Goal: Task Accomplishment & Management: Complete application form

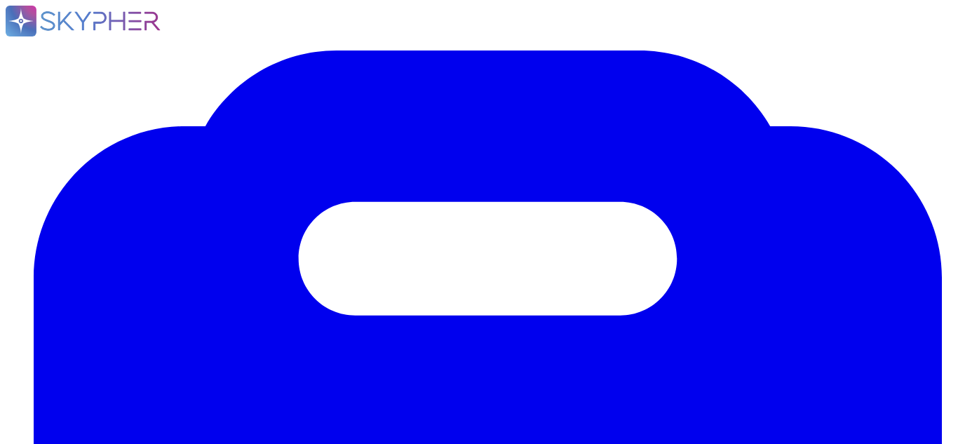
type input "lectra"
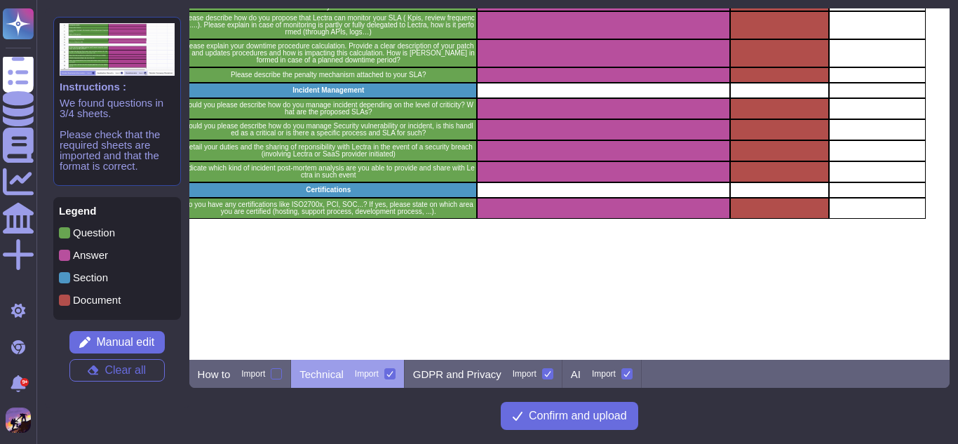
scroll to position [1636, 260]
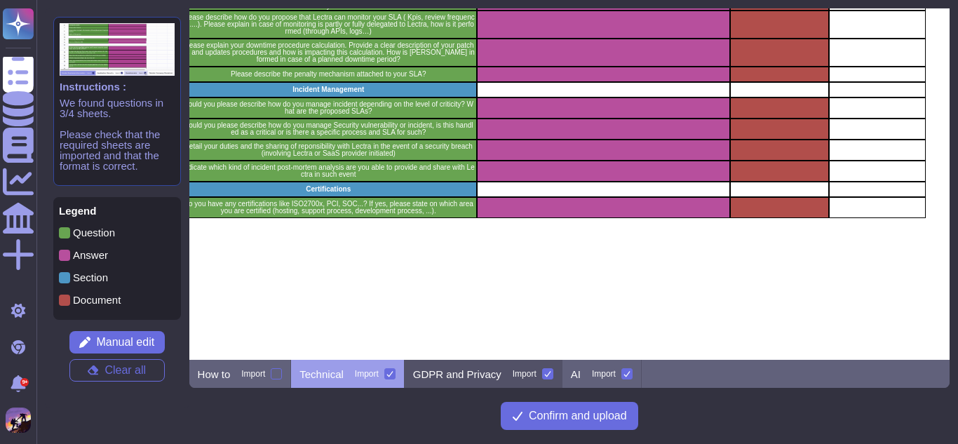
click at [457, 369] on p "GDPR and Privacy" at bounding box center [457, 374] width 88 height 11
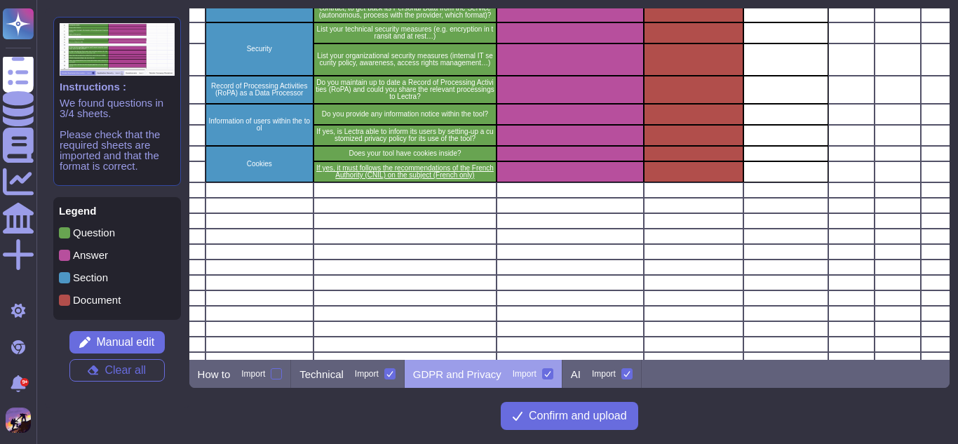
scroll to position [361, 139]
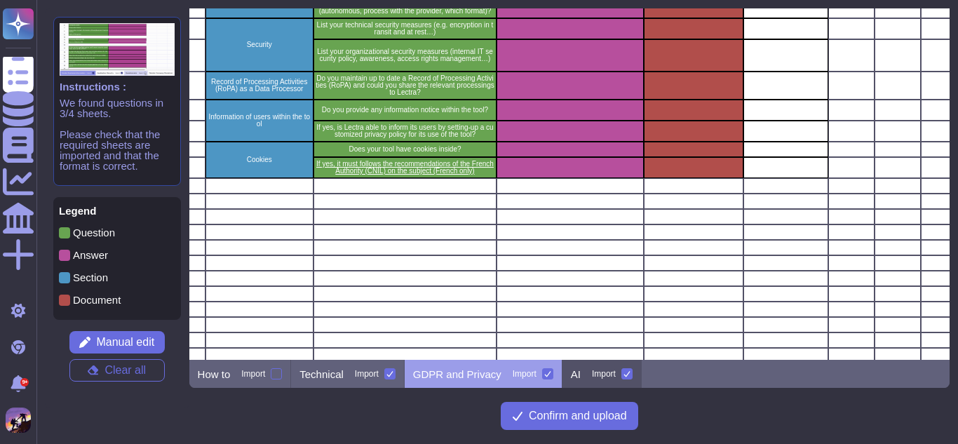
click at [601, 367] on div "AI Import" at bounding box center [601, 374] width 79 height 28
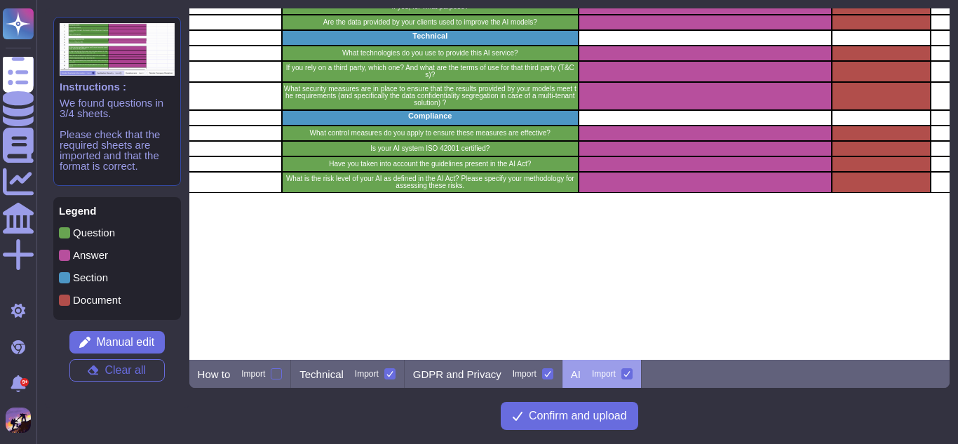
scroll to position [210, 159]
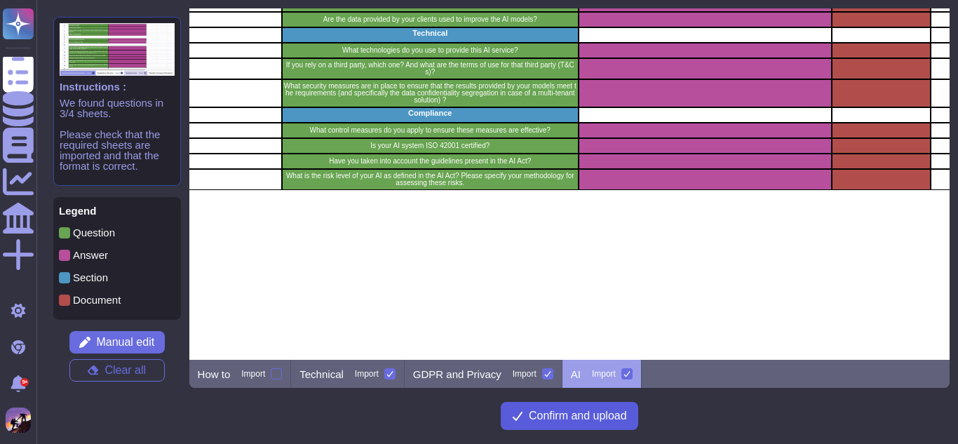
click at [586, 417] on span "Confirm and upload" at bounding box center [578, 415] width 98 height 11
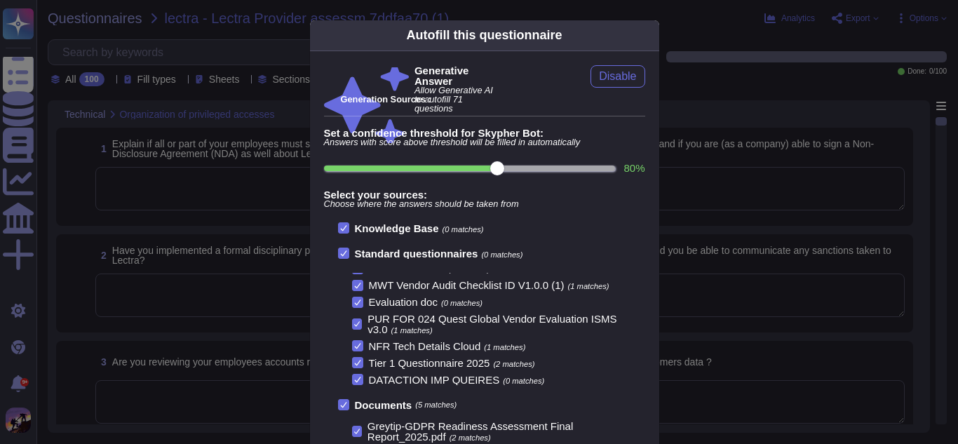
scroll to position [152, 0]
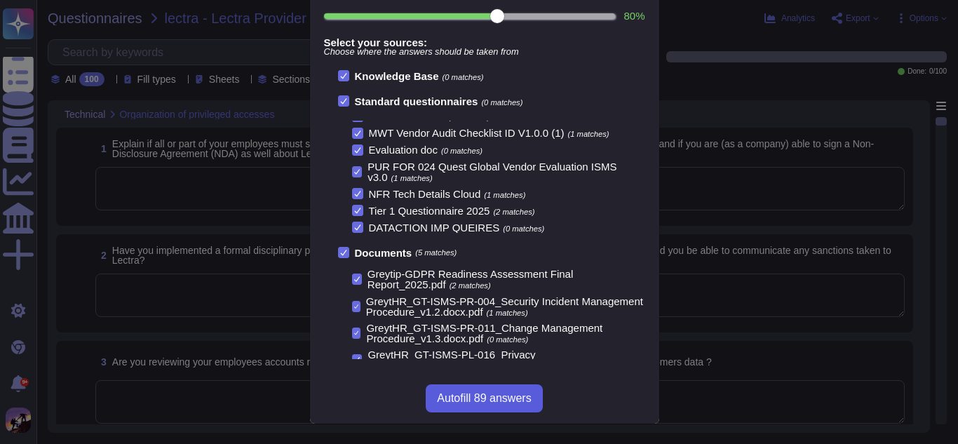
click at [476, 396] on span "Autofill 89 answers" at bounding box center [484, 398] width 94 height 11
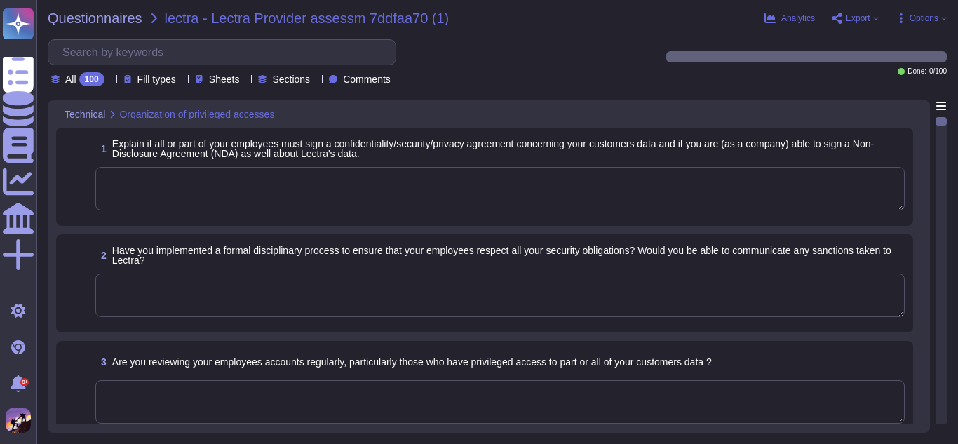
scroll to position [135, 0]
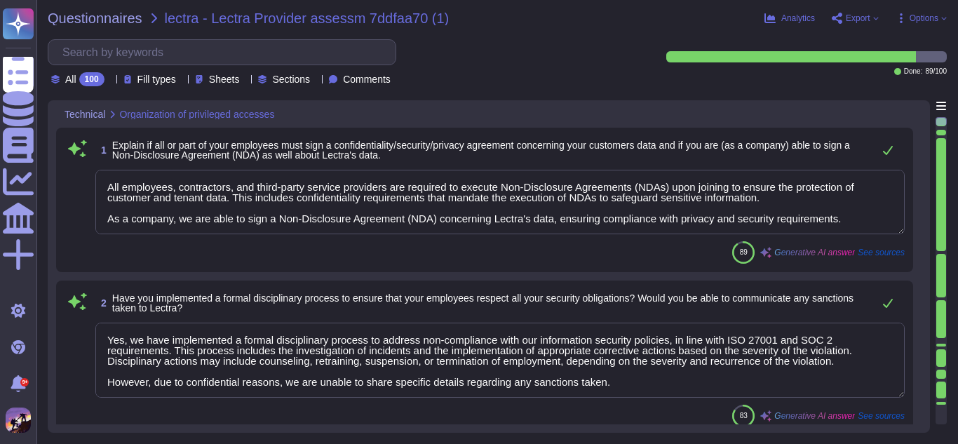
type textarea "All employees, contractors, and third-party service providers are required to e…"
type textarea "Yes, we have implemented a formal disciplinary process to address non-complianc…"
type textarea "Yes, we conduct monthly reviews of user access rights, including those with pri…"
type textarea "To ensure that privileged accounts and passwords are [SECURITY_DATA] protected,…"
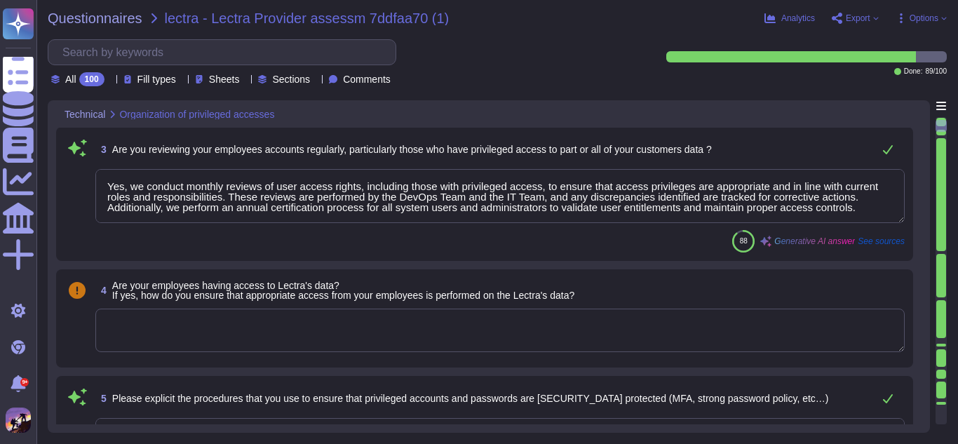
scroll to position [318, 0]
click at [417, 338] on textarea at bounding box center [499, 329] width 809 height 43
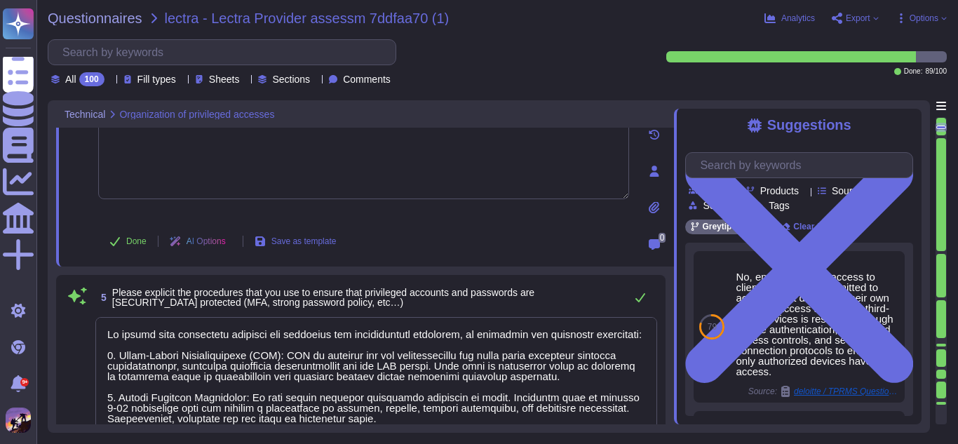
type textarea "To access our platforms, both Lectra admins and end users should use the follow…"
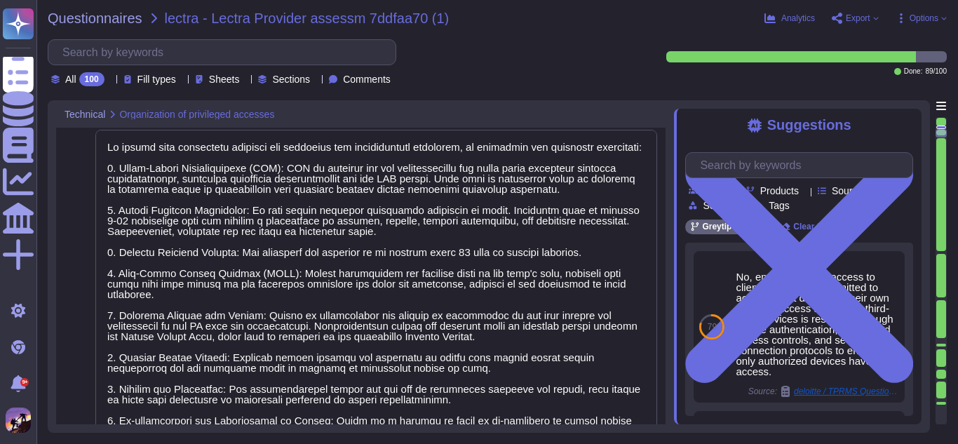
scroll to position [54, 0]
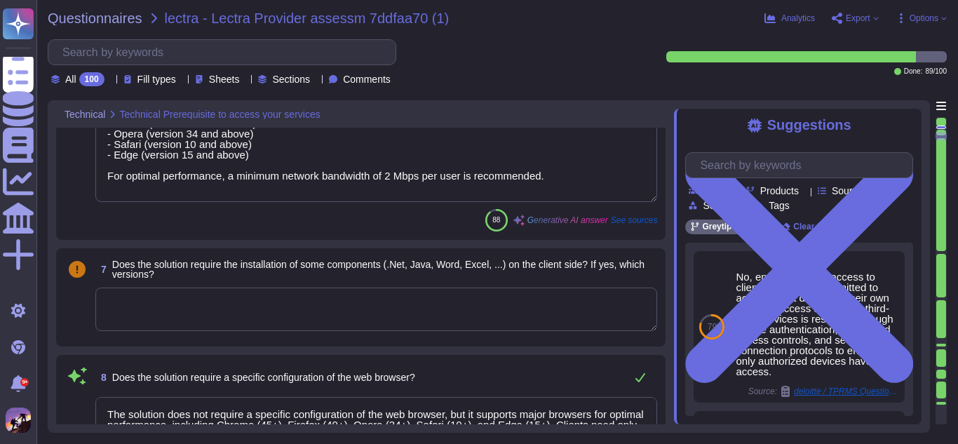
type textarea "The solution does not require a specific configuration of the web browser, but …"
type textarea "The solution is responsive and includes a mobile app that allows users to acces…"
type textarea "Our platform sends emails by itself to the end-users. The mail domain used to s…"
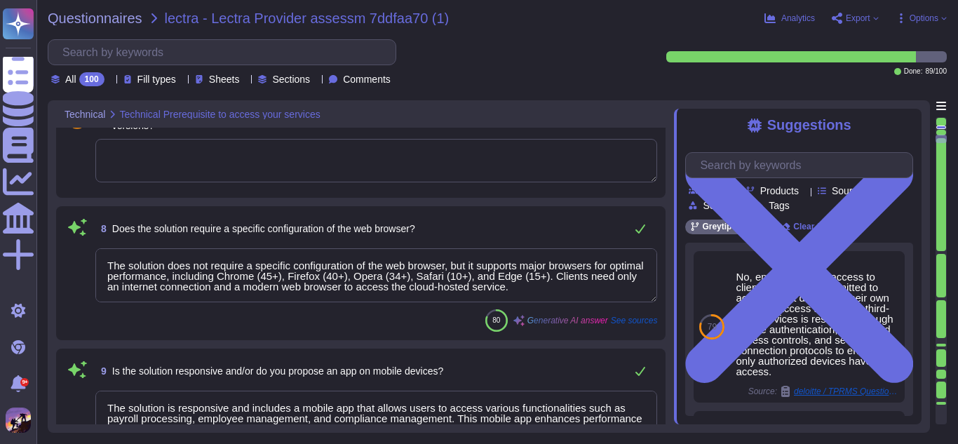
type textarea "We support Single Sign-On (SSO) through [PERSON_NAME] 2.0, which facilitates Fe…"
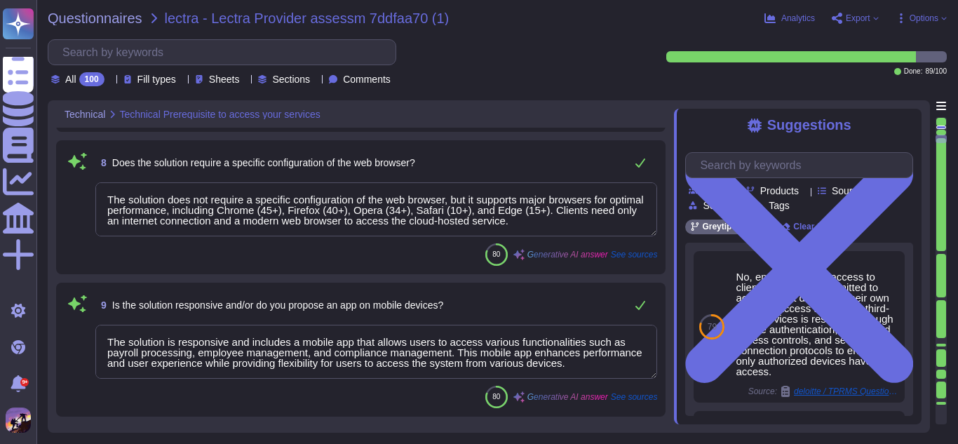
scroll to position [1, 0]
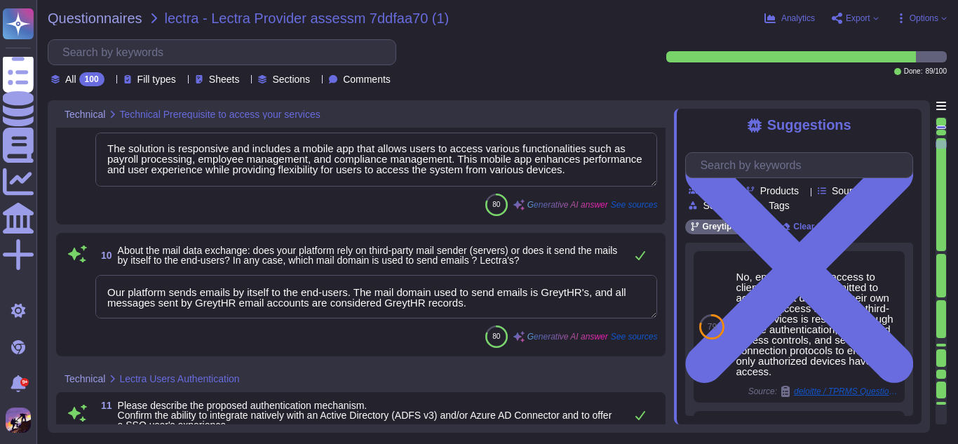
type textarea "User provisioning is realized through a structured process that includes the fo…"
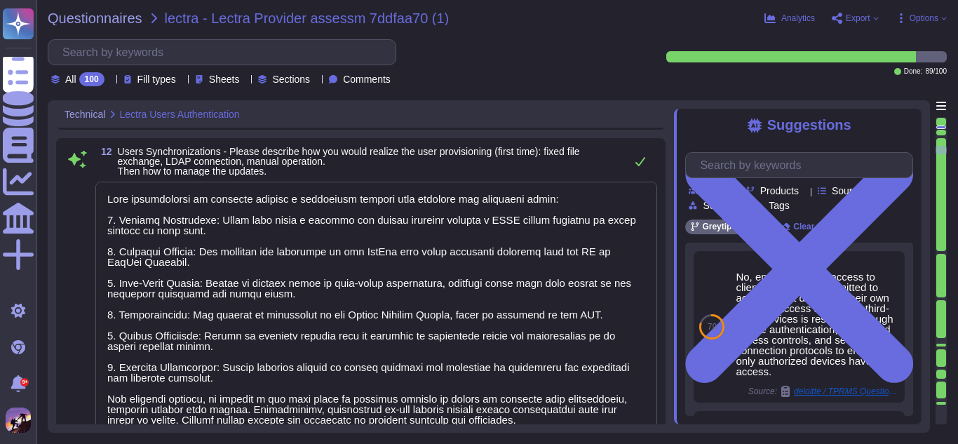
type textarea "Application audit logs are archived after 3 months and will be deleted after 2 …"
type textarea "We track the following critical user actions: 1. Authentication: All user login…"
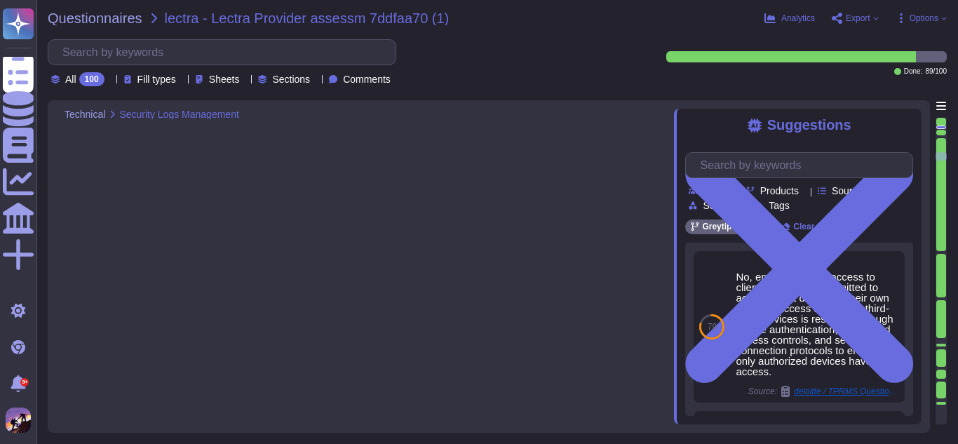
type textarea "Yes, all information systems within the organization synchronize their clocks w…"
type textarea "We do not grant audit rights to the contracting party or their external auditor…"
type textarea "Yes, we conduct external third-party audits annually to evaluate security, avai…"
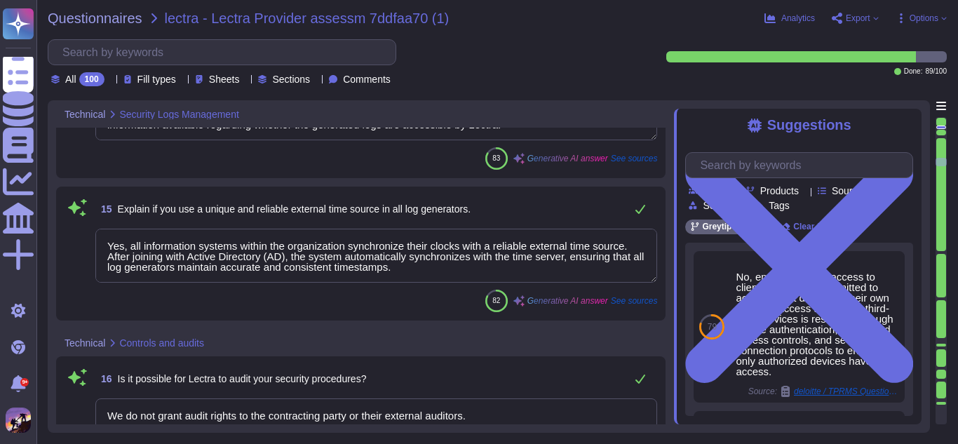
type textarea "We have implemented a comprehensive suite of security measures to mitigate dete…"
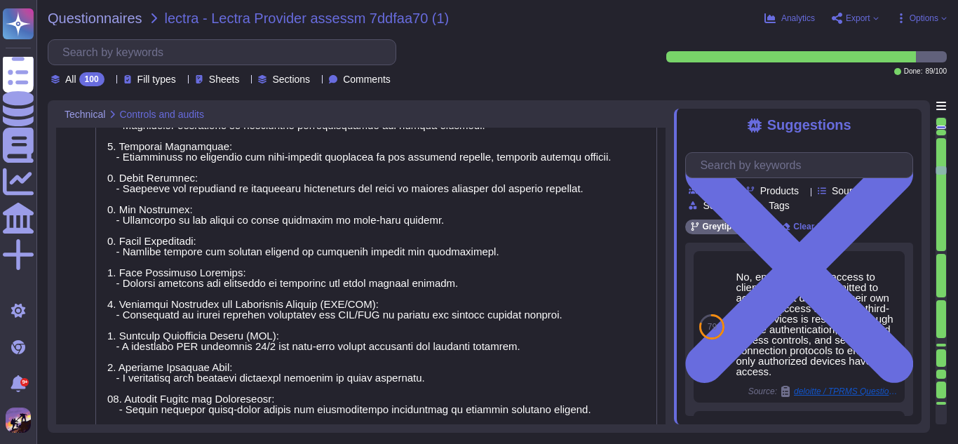
type textarea "Our hosting capabilities are centered around Amazon Web Services (AWS) and Goog…"
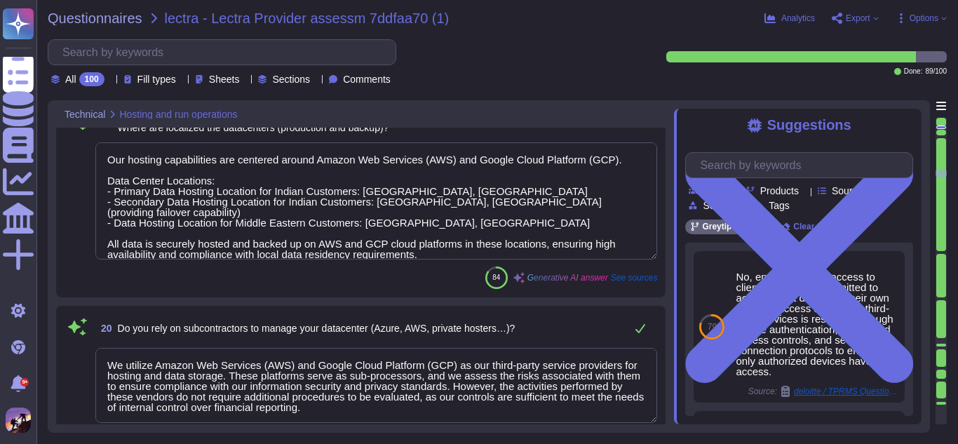
type textarea "We utilize Amazon Web Services (AWS) and Google Cloud Platform (GCP) as our thi…"
type textarea "We use sub-processors and third-party service providers, including Amazon Web S…"
type textarea "Our Business Continuity Plan (BCP) is developed based on a comprehensive busine…"
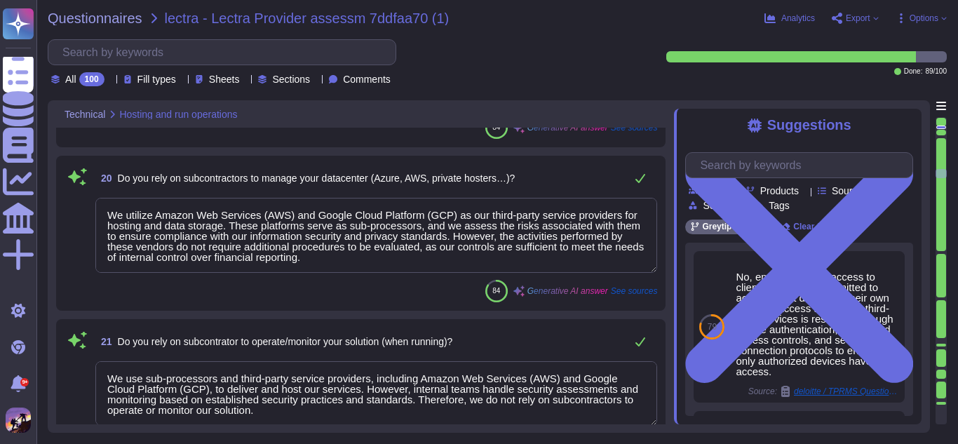
type textarea "Our Disaster Recovery Plan is part of a comprehensive Business Continuity and D…"
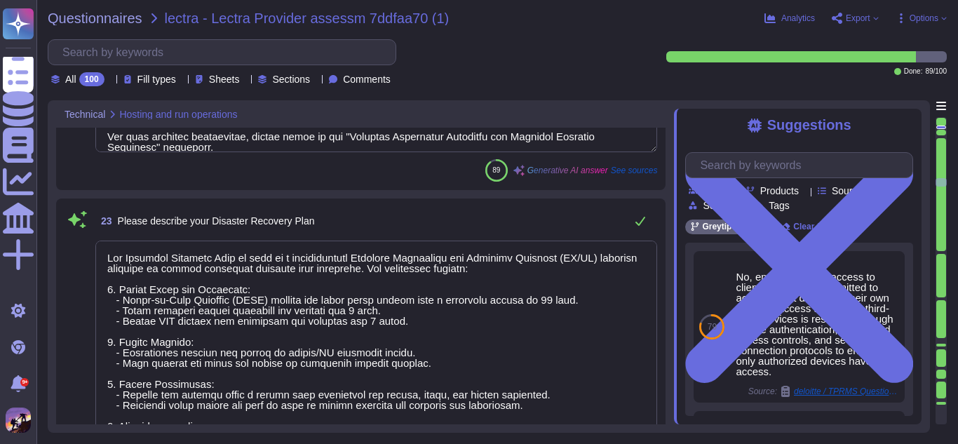
type textarea "Our backup policy encompasses a comprehensive strategy designed to ensure data …"
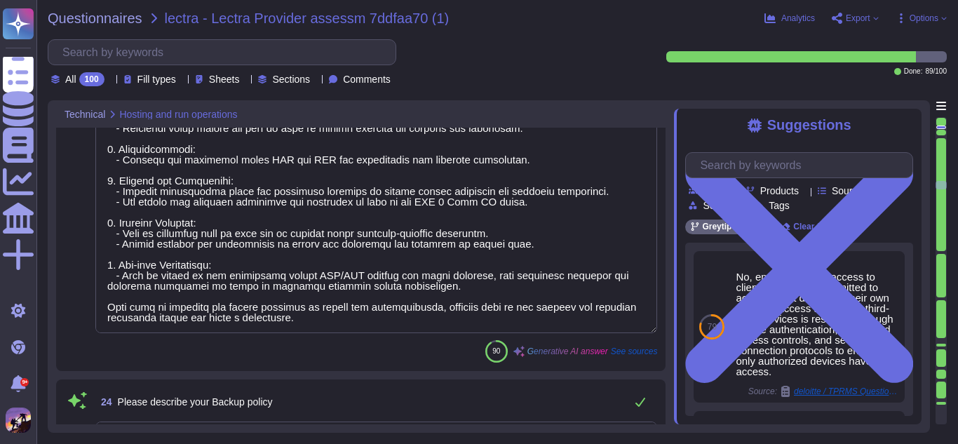
type textarea "Access to support systems used for performing backups is protected through seve…"
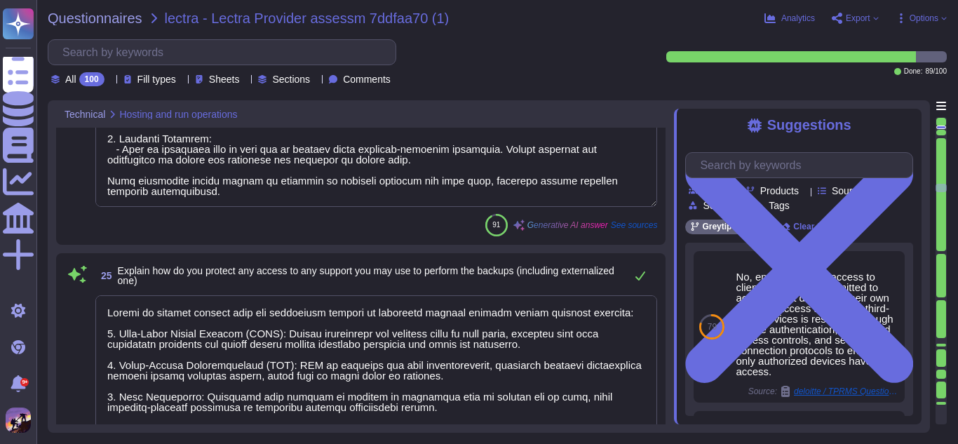
type textarea "- Recovery Time Objective (RTO): 1.5 hours - Recovery Point Objective (RPO): 5 …"
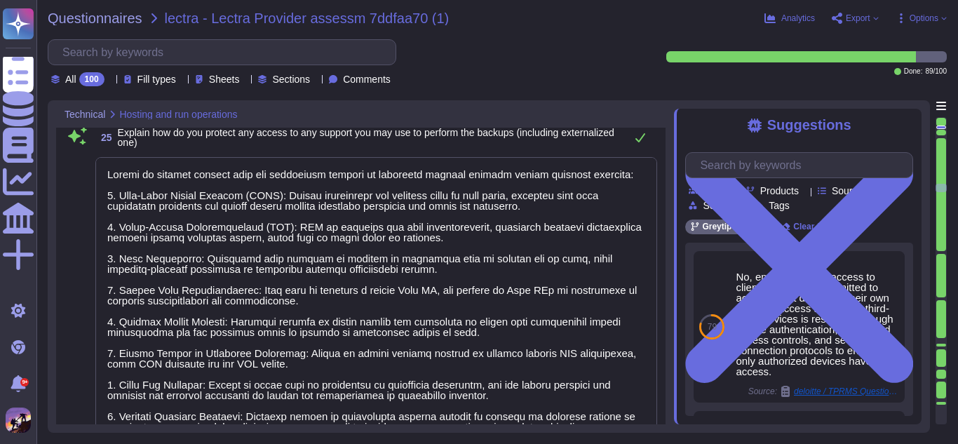
type textarea "Greytip has established comprehensive operating procedures and policies that co…"
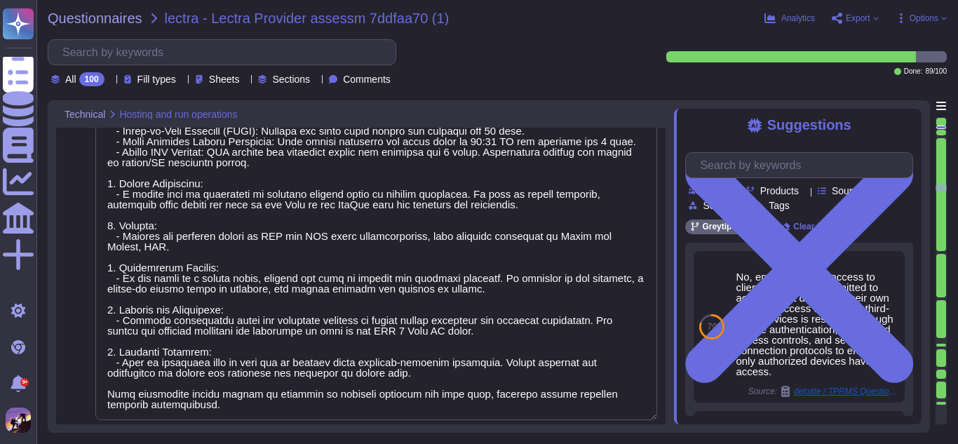
type textarea "Our Disaster Recovery Plan is part of a comprehensive Business Continuity and D…"
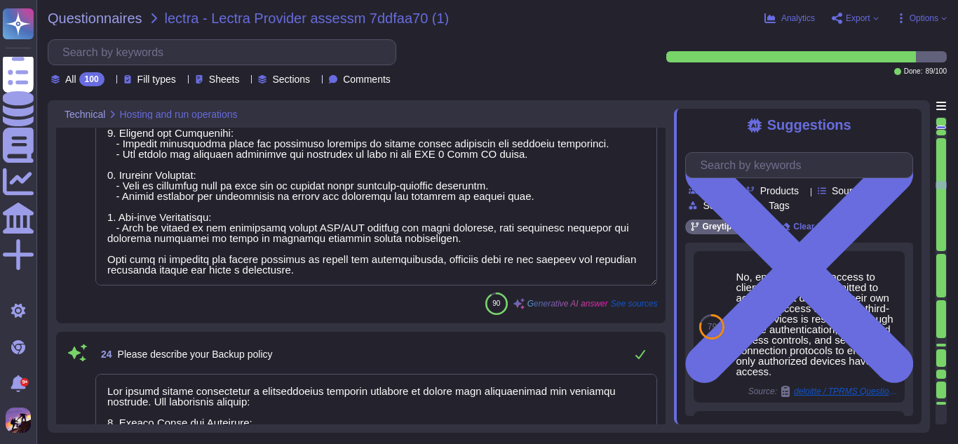
type textarea "Our Business Continuity Plan (BCP) is developed based on a comprehensive busine…"
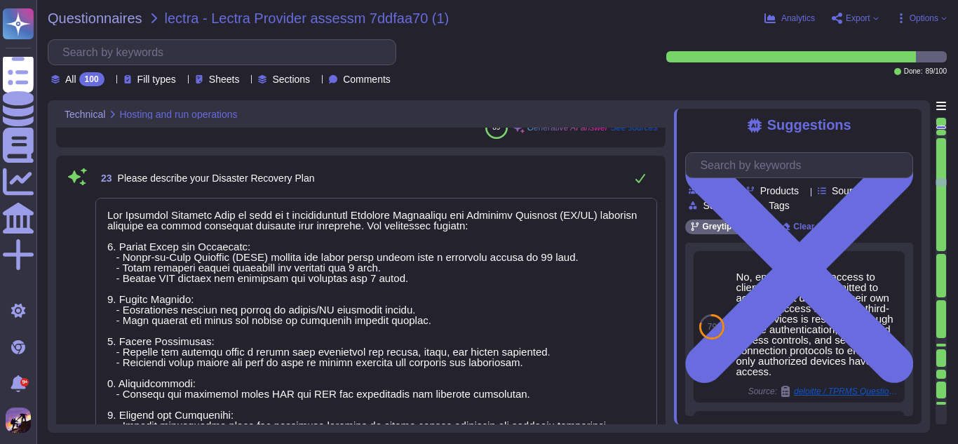
type textarea "We utilize Amazon Web Services (AWS) and Google Cloud Platform (GCP) as our thi…"
type textarea "We use sub-processors and third-party service providers, including Amazon Web S…"
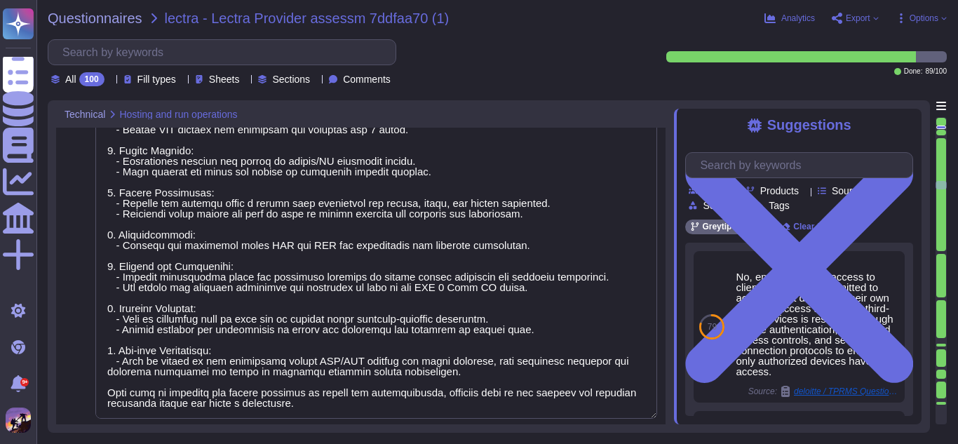
type textarea "Our backup policy encompasses a comprehensive strategy designed to ensure data …"
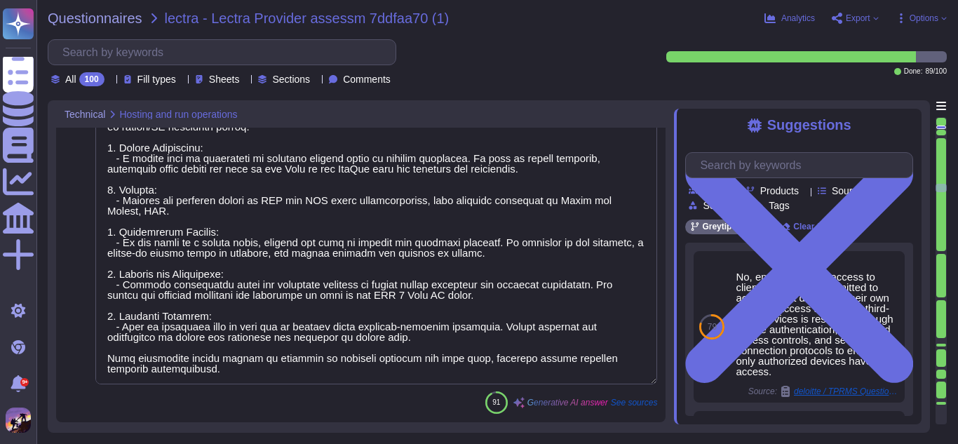
type textarea "Access to support systems used for performing backups is protected through seve…"
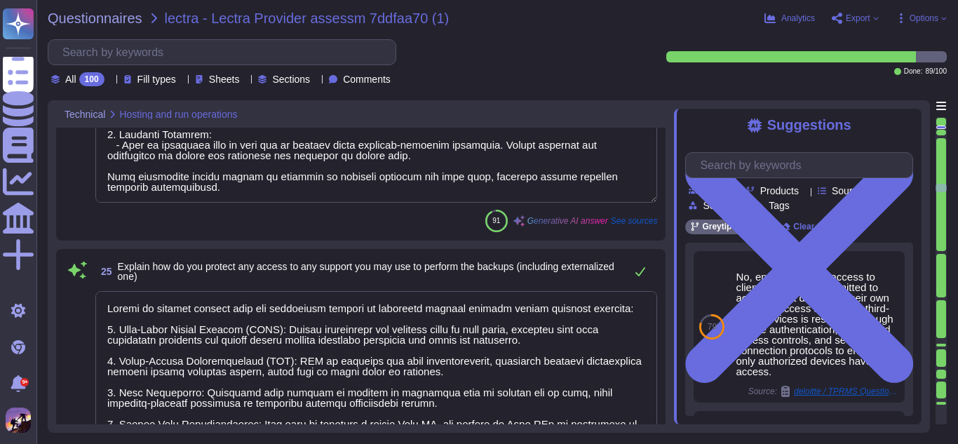
type textarea "- Recovery Time Objective (RTO): 1.5 hours - Recovery Point Objective (RPO): 5 …"
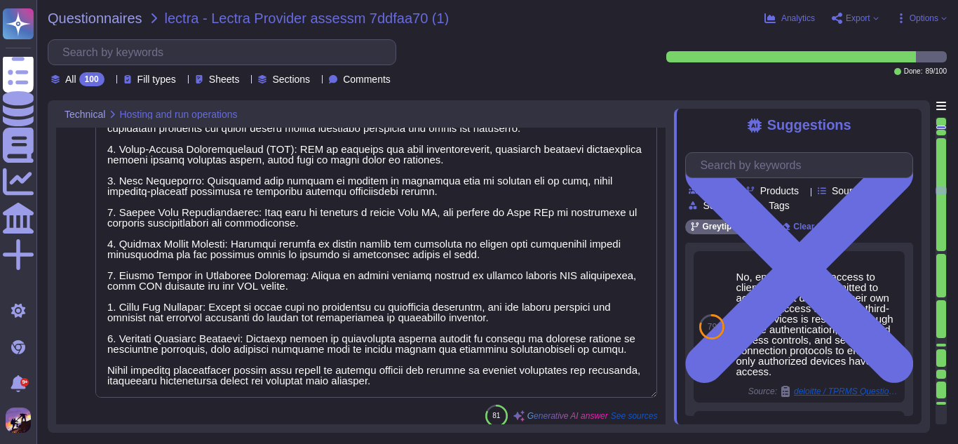
type textarea "Greytip has established comprehensive operating procedures and policies that co…"
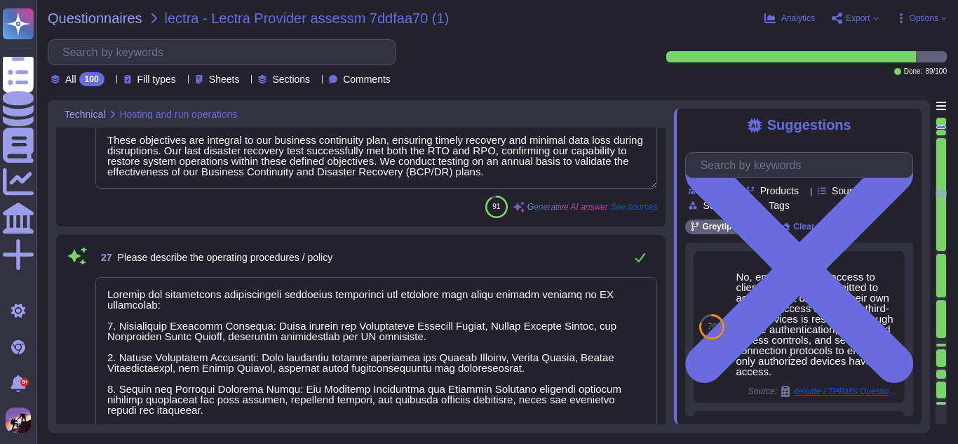
type textarea "Data archiving capabilities include moving client data to archival mode once a …"
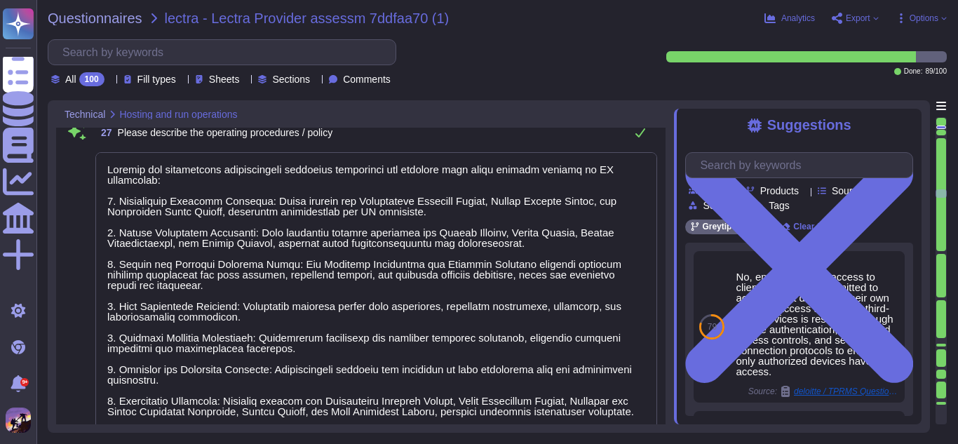
type textarea "The automatic purging mechanism involves the following steps: 1. Data Archival:…"
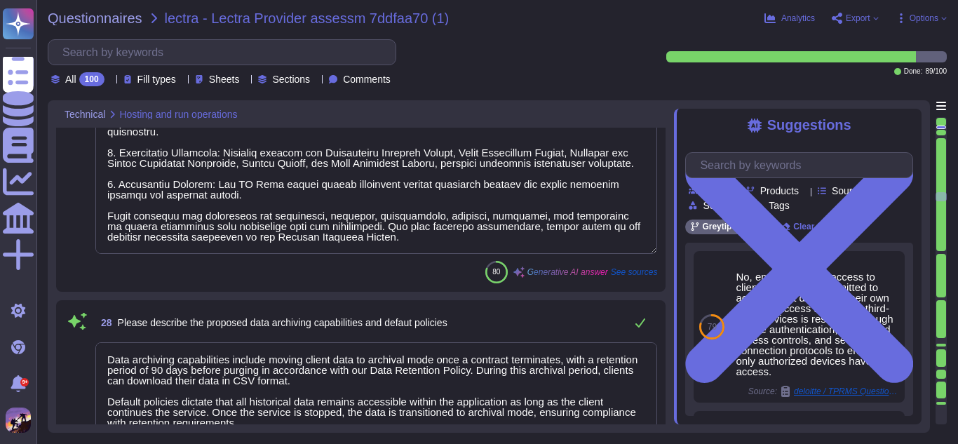
scroll to position [6472, 0]
type textarea "We have implemented DDoS protection mechanisms to ensure high availability and …"
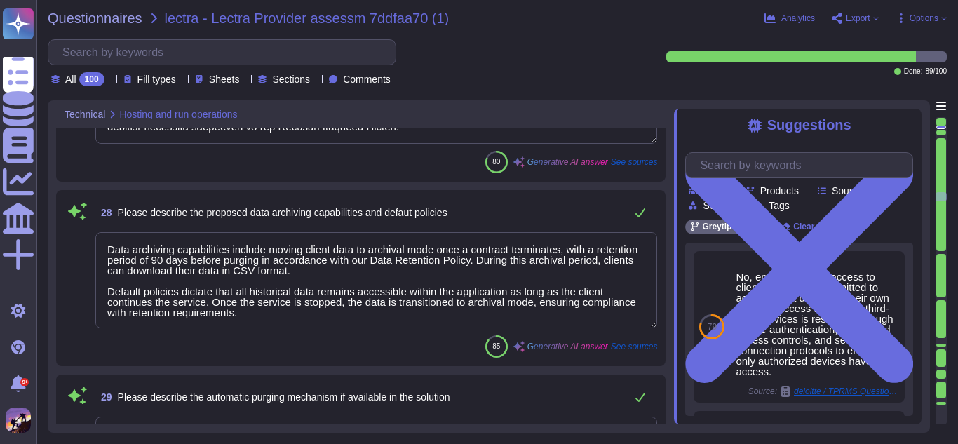
scroll to position [1, 0]
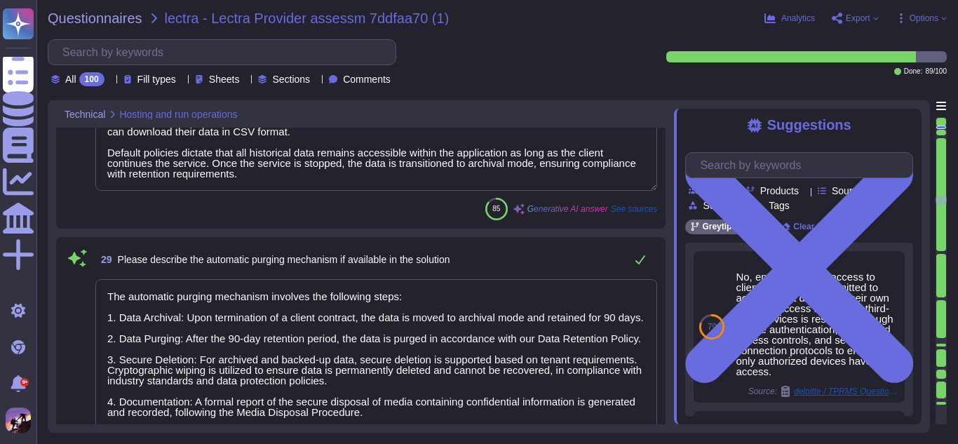
type textarea "We implement several security measures for our SaaS, including: 1. Web Applicat…"
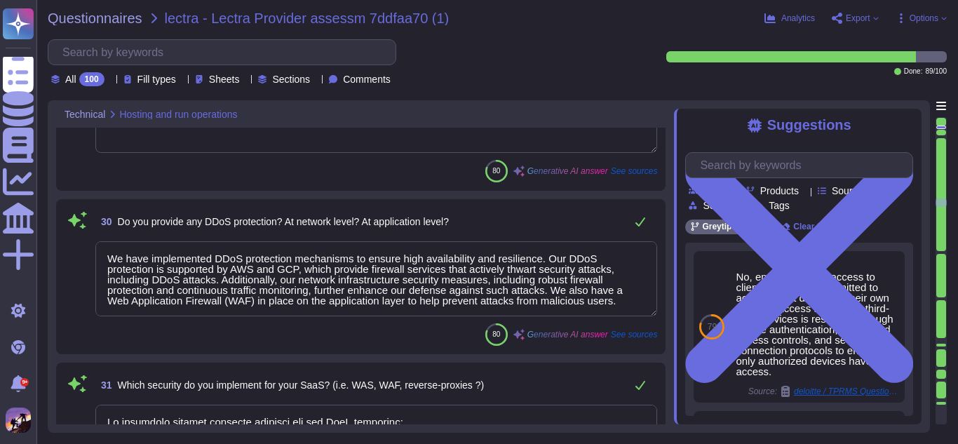
type textarea "We utilize the following third-party service providers and components in our se…"
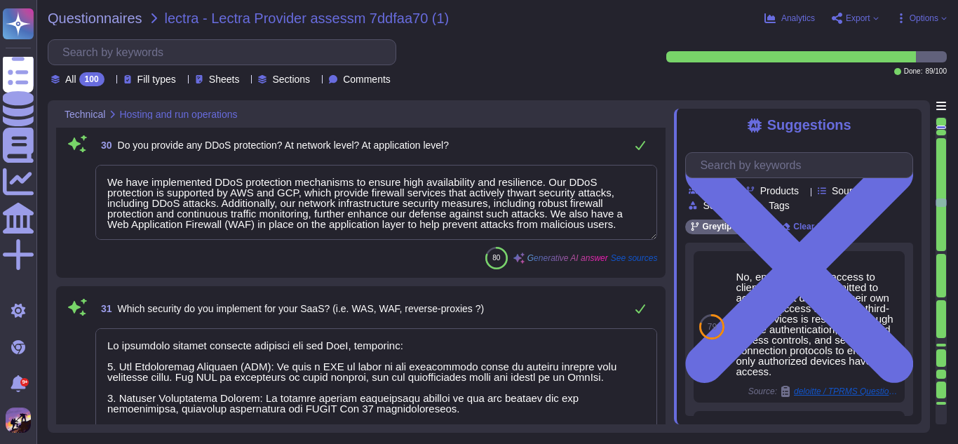
scroll to position [7006, 0]
click at [927, 22] on span "Options" at bounding box center [924, 18] width 29 height 8
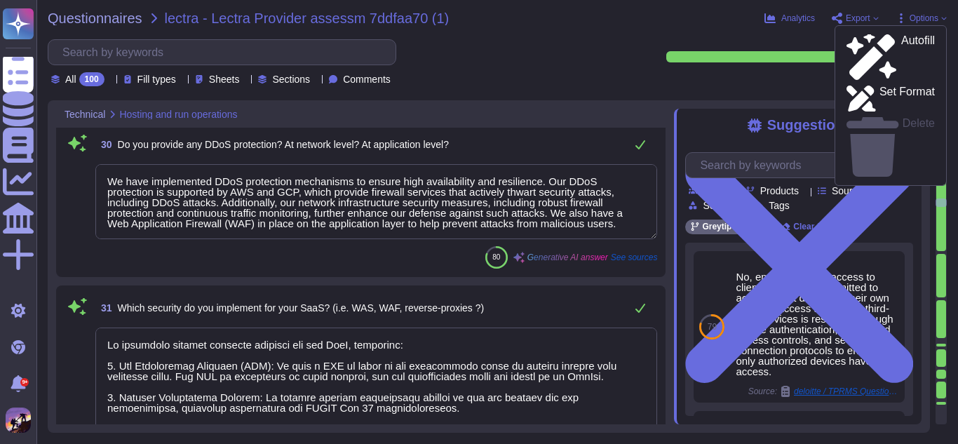
click at [806, 34] on div "Questionnaires lectra - Lectra Provider assessm 7ddfaa70 (1) Analytics Export O…" at bounding box center [497, 222] width 922 height 444
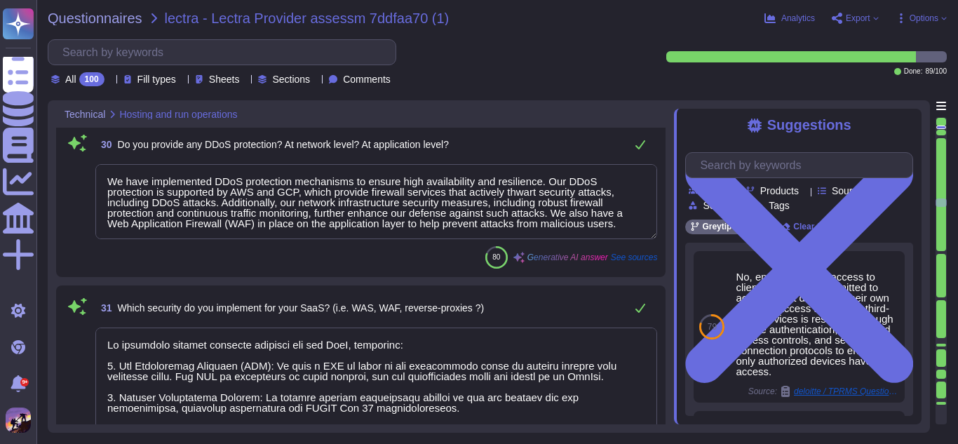
click at [851, 25] on div "Questionnaires lectra - Lectra Provider assessm 7ddfaa70 (1) Analytics Export O…" at bounding box center [497, 222] width 922 height 444
click at [857, 20] on span "Export" at bounding box center [858, 18] width 25 height 8
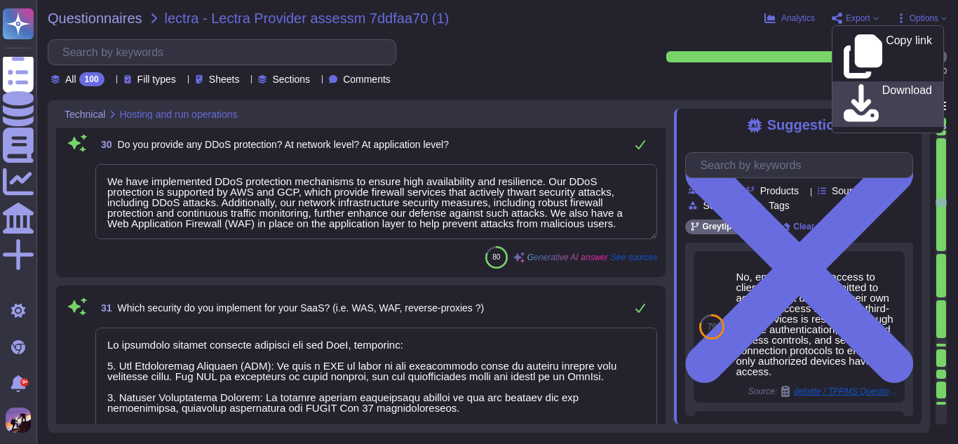
click at [882, 85] on p "Download" at bounding box center [907, 104] width 50 height 39
